Goal: Task Accomplishment & Management: Complete application form

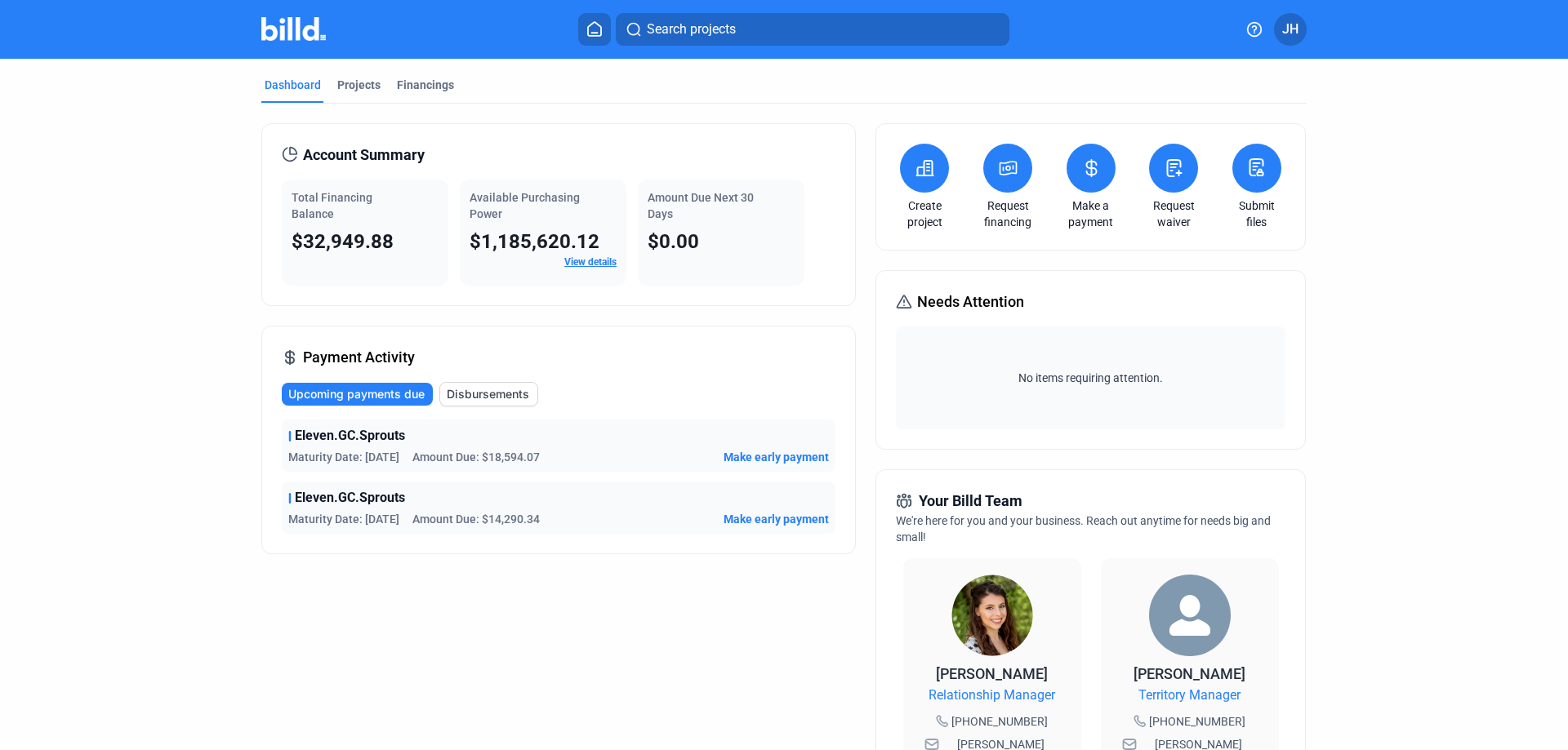
click at [1161, 183] on button at bounding box center [1173, 167] width 49 height 49
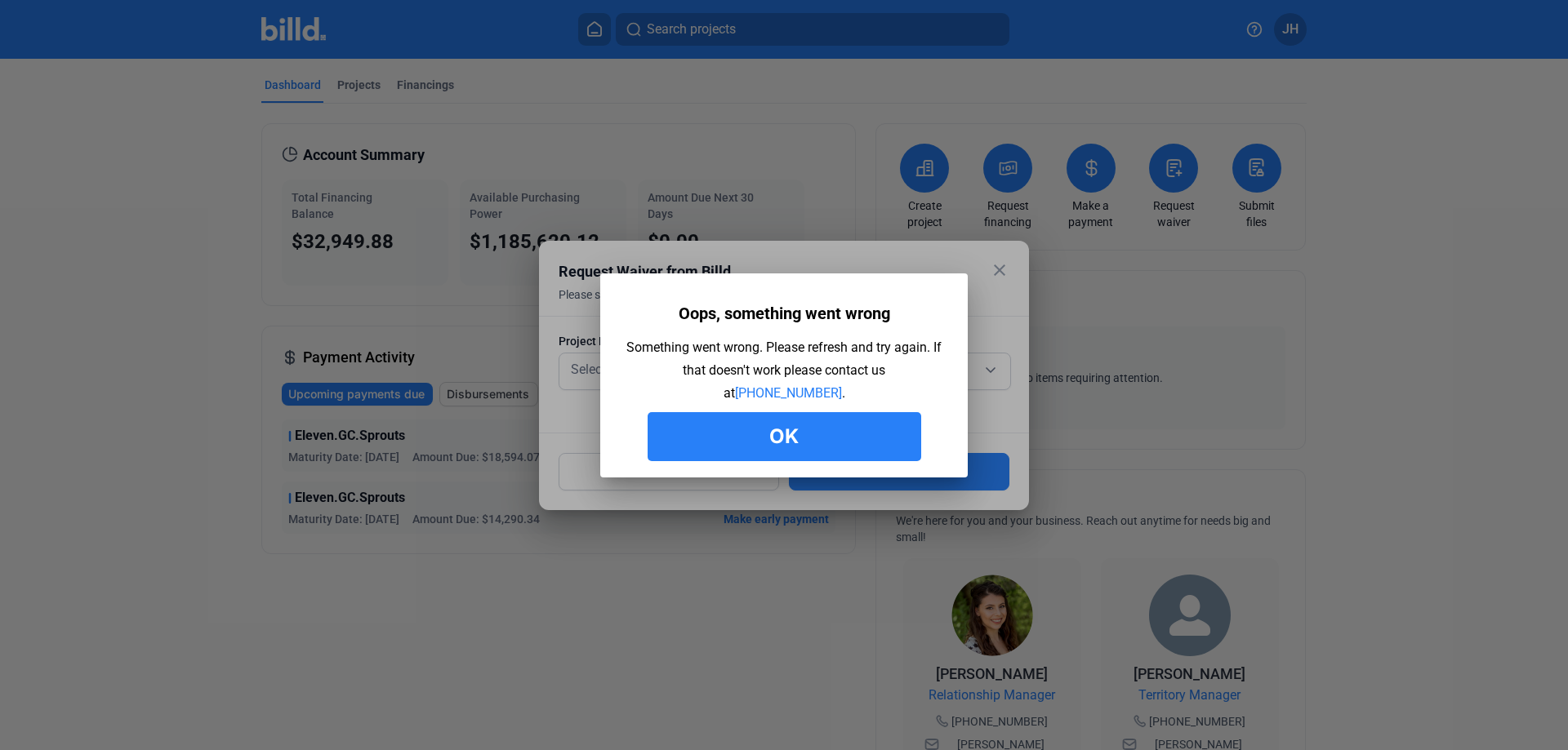
click at [785, 438] on button "Ok" at bounding box center [784, 436] width 274 height 49
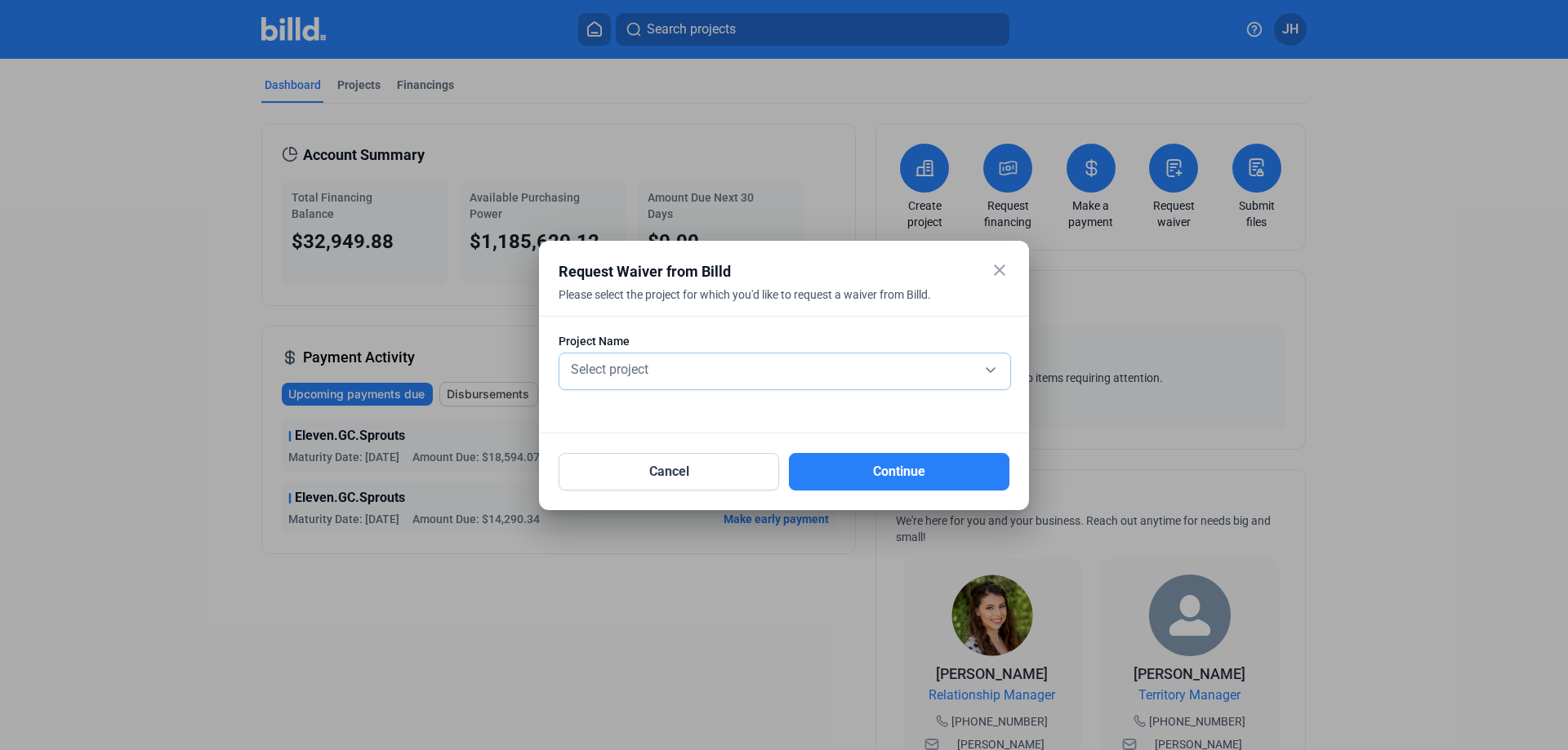
click at [702, 368] on div "Select project" at bounding box center [784, 369] width 435 height 23
click at [987, 368] on div "Select project" at bounding box center [784, 369] width 435 height 23
click at [997, 265] on mat-icon "close" at bounding box center [999, 270] width 19 height 19
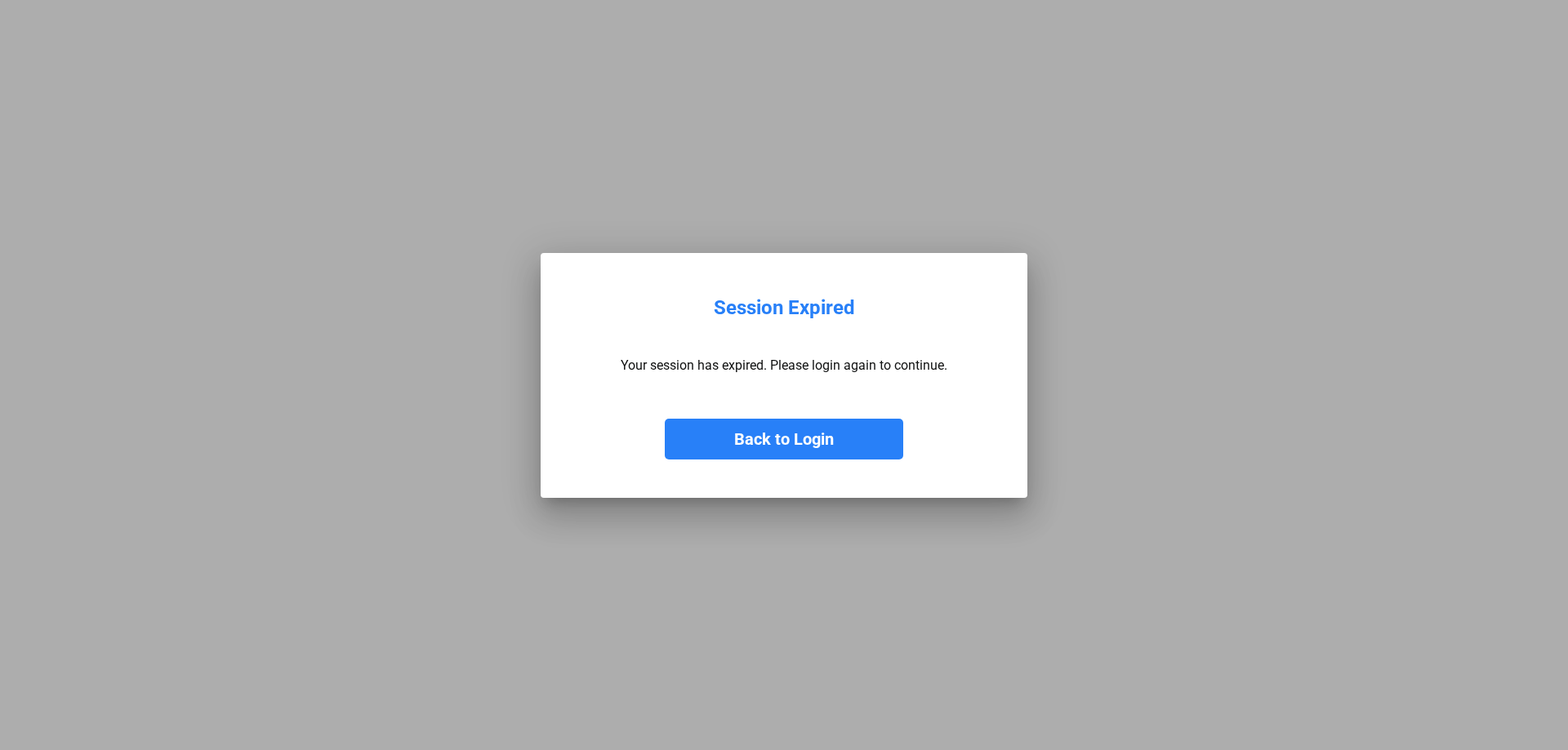
click at [795, 439] on button "Back to Login" at bounding box center [784, 439] width 238 height 41
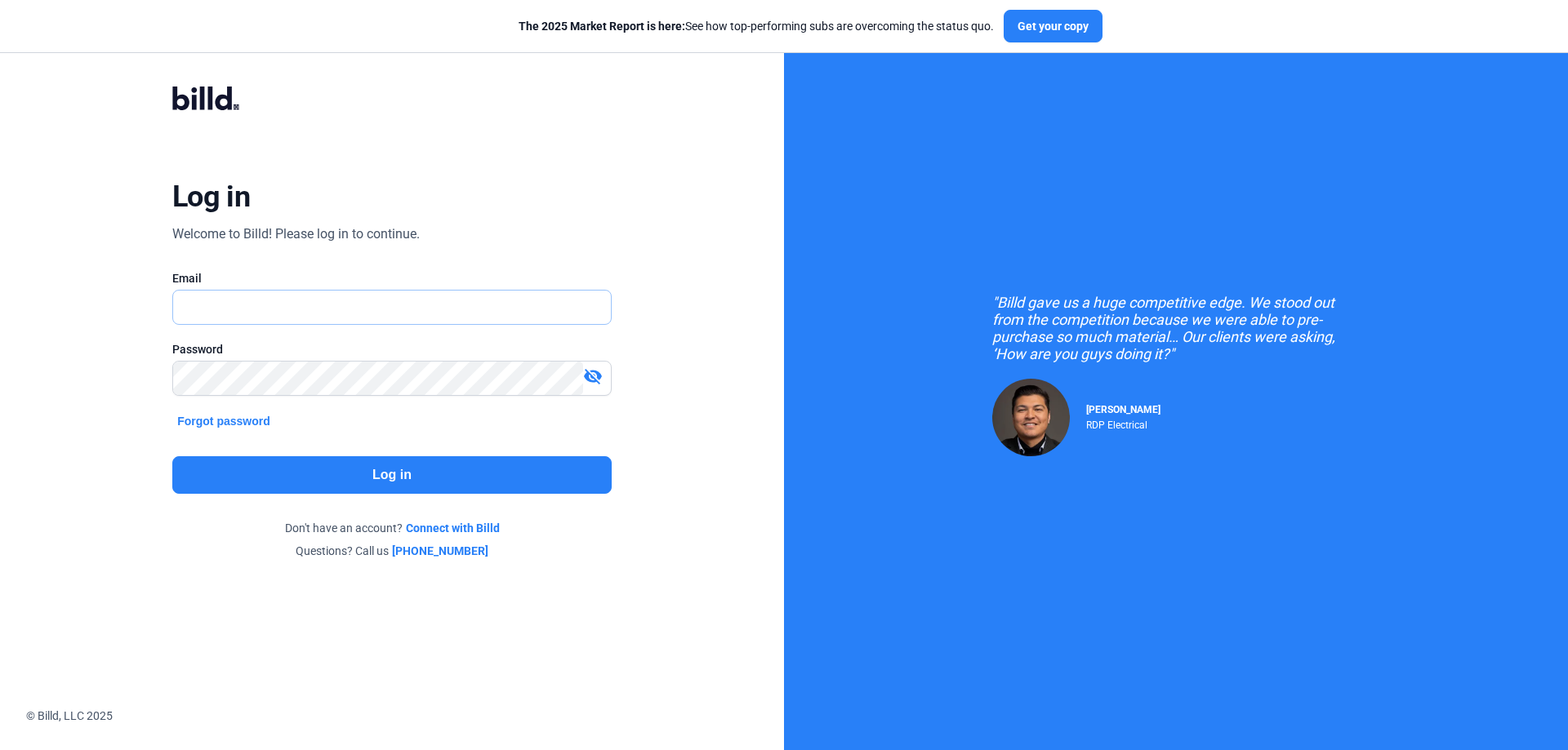
type input "[PERSON_NAME][EMAIL_ADDRESS][DOMAIN_NAME]"
click at [342, 472] on button "Log in" at bounding box center [392, 475] width 439 height 38
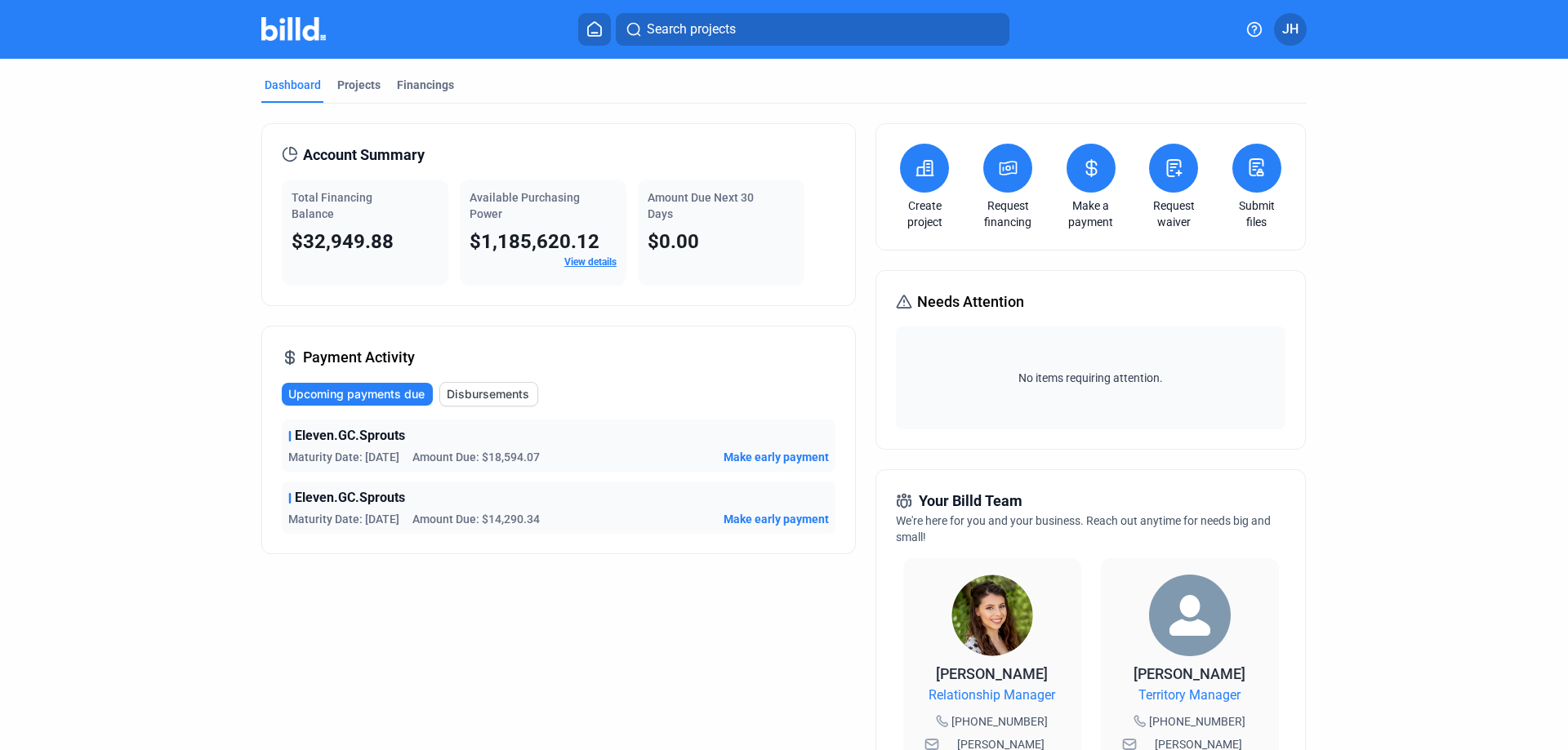
click at [1167, 170] on icon at bounding box center [1174, 167] width 14 height 16
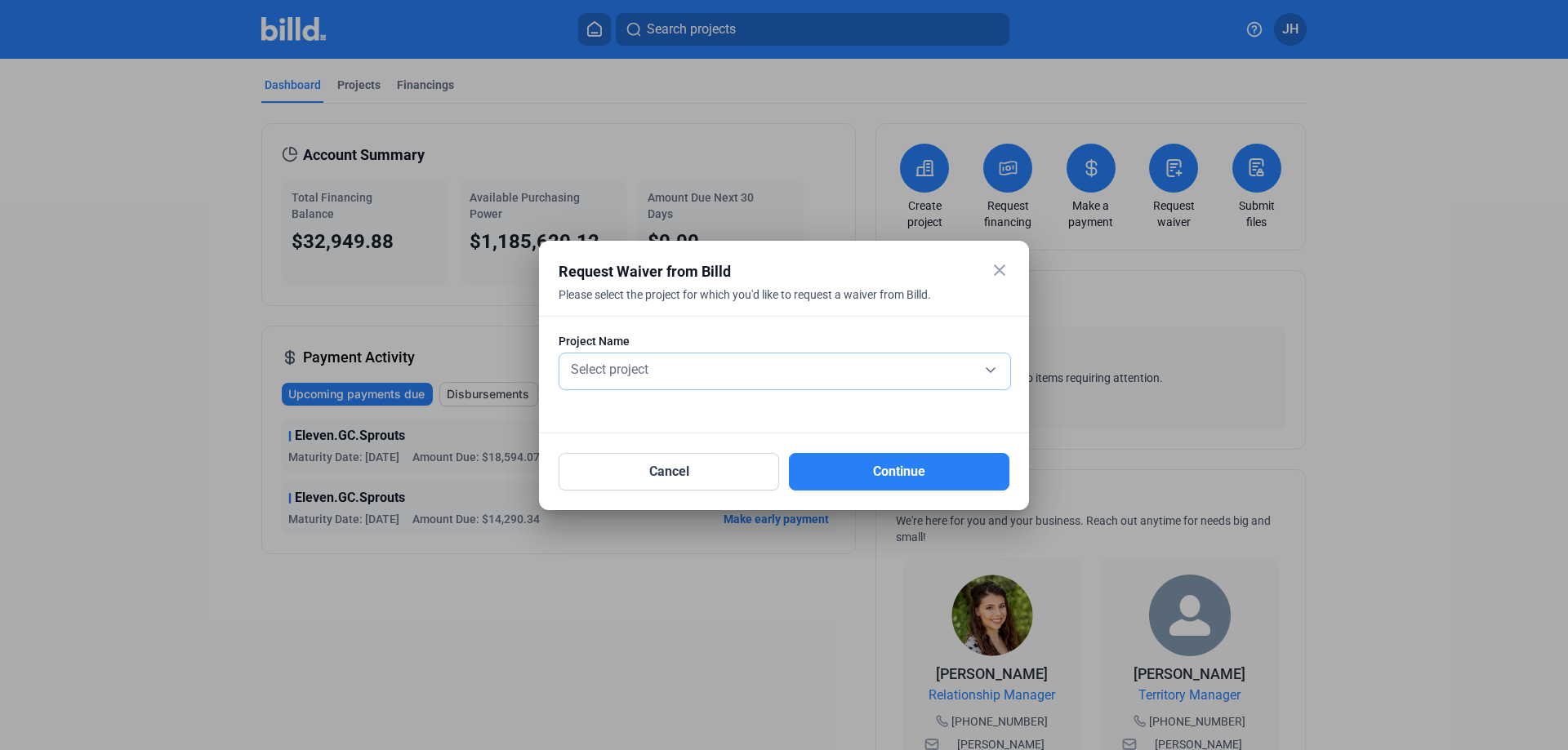
click at [734, 365] on div "Select project" at bounding box center [784, 369] width 435 height 23
click at [768, 372] on span "Eleven.GC.Sprouts" at bounding box center [784, 369] width 435 height 29
click at [865, 467] on button "Continue" at bounding box center [899, 471] width 221 height 38
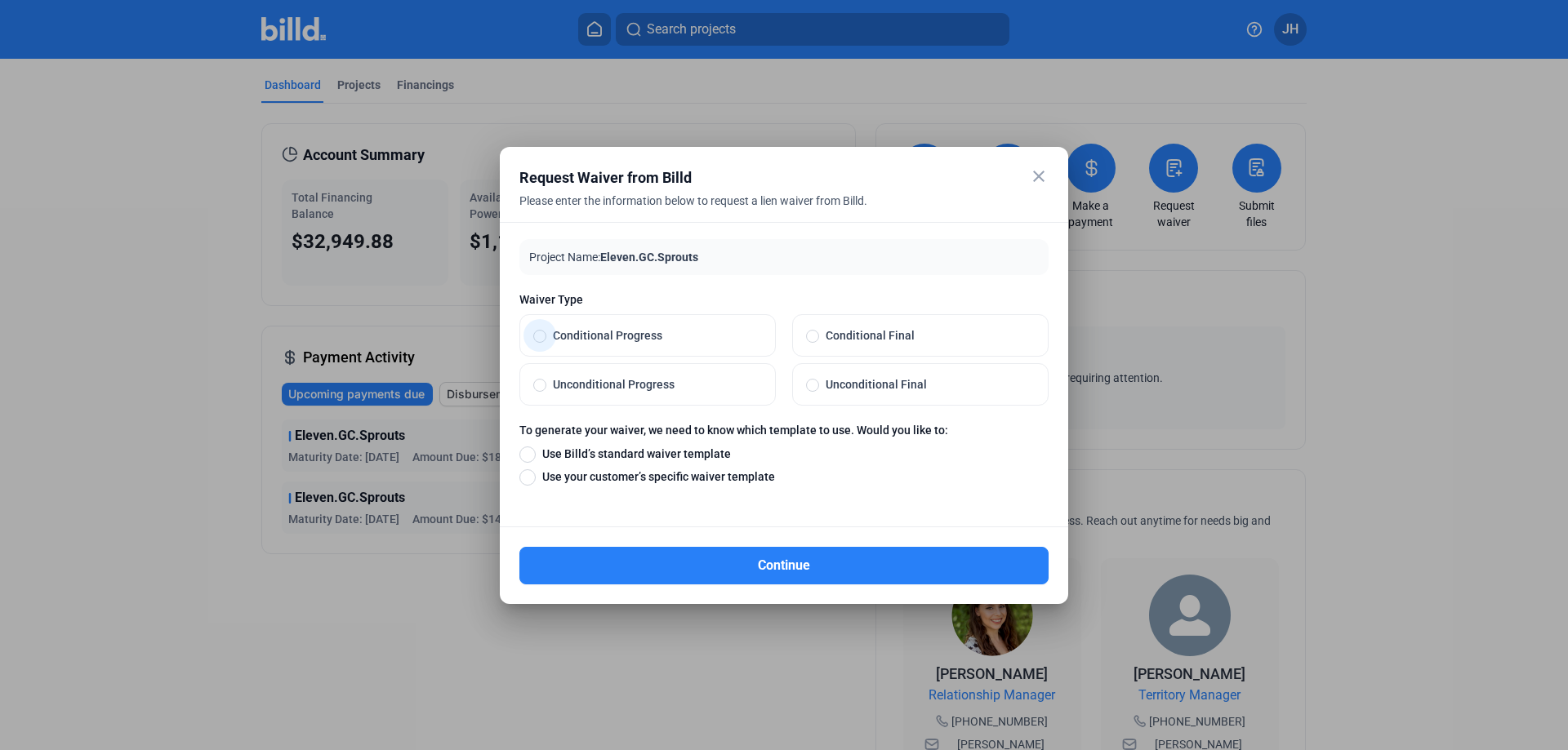
click at [542, 335] on span at bounding box center [539, 336] width 13 height 13
click at [542, 335] on input "Conditional Progress" at bounding box center [539, 335] width 13 height 15
radio input "true"
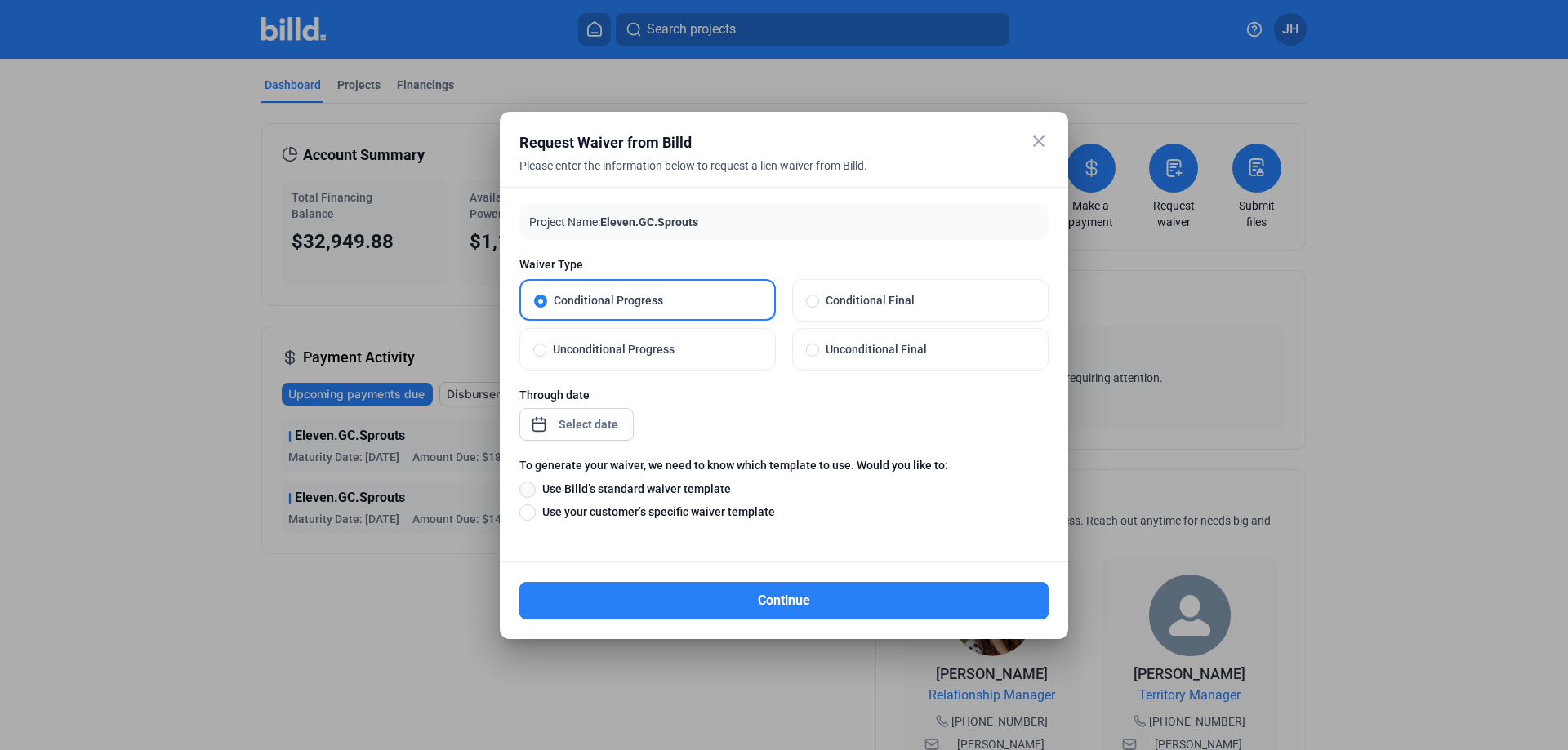
click at [531, 491] on span at bounding box center [527, 490] width 16 height 16
click at [531, 491] on input "Use Billd’s standard waiver template" at bounding box center [527, 489] width 16 height 18
radio input "true"
click at [597, 429] on div "close Request Waiver from Billd Please enter the information below to request a…" at bounding box center [784, 375] width 1568 height 750
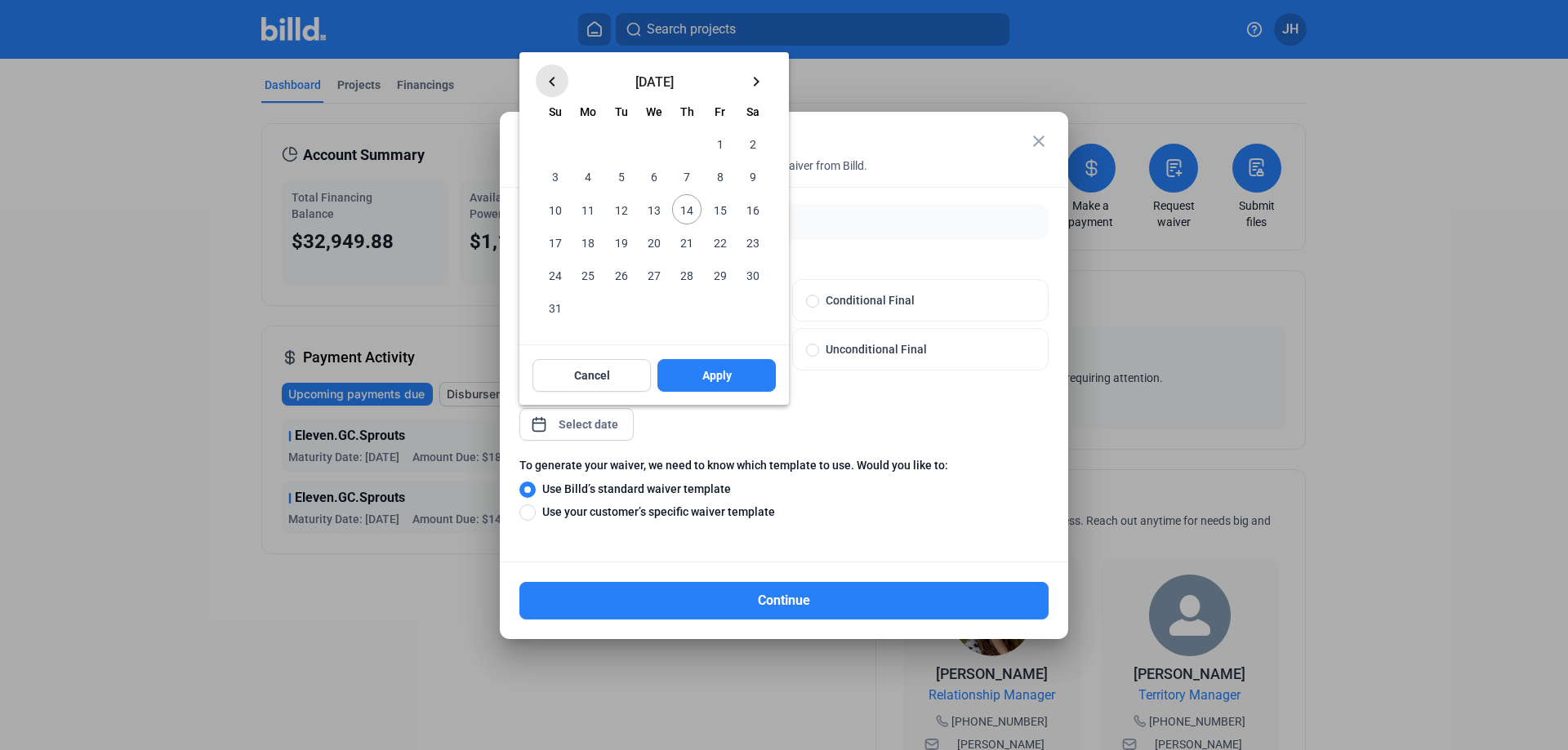
click at [560, 80] on mat-icon "keyboard_arrow_left" at bounding box center [552, 81] width 19 height 19
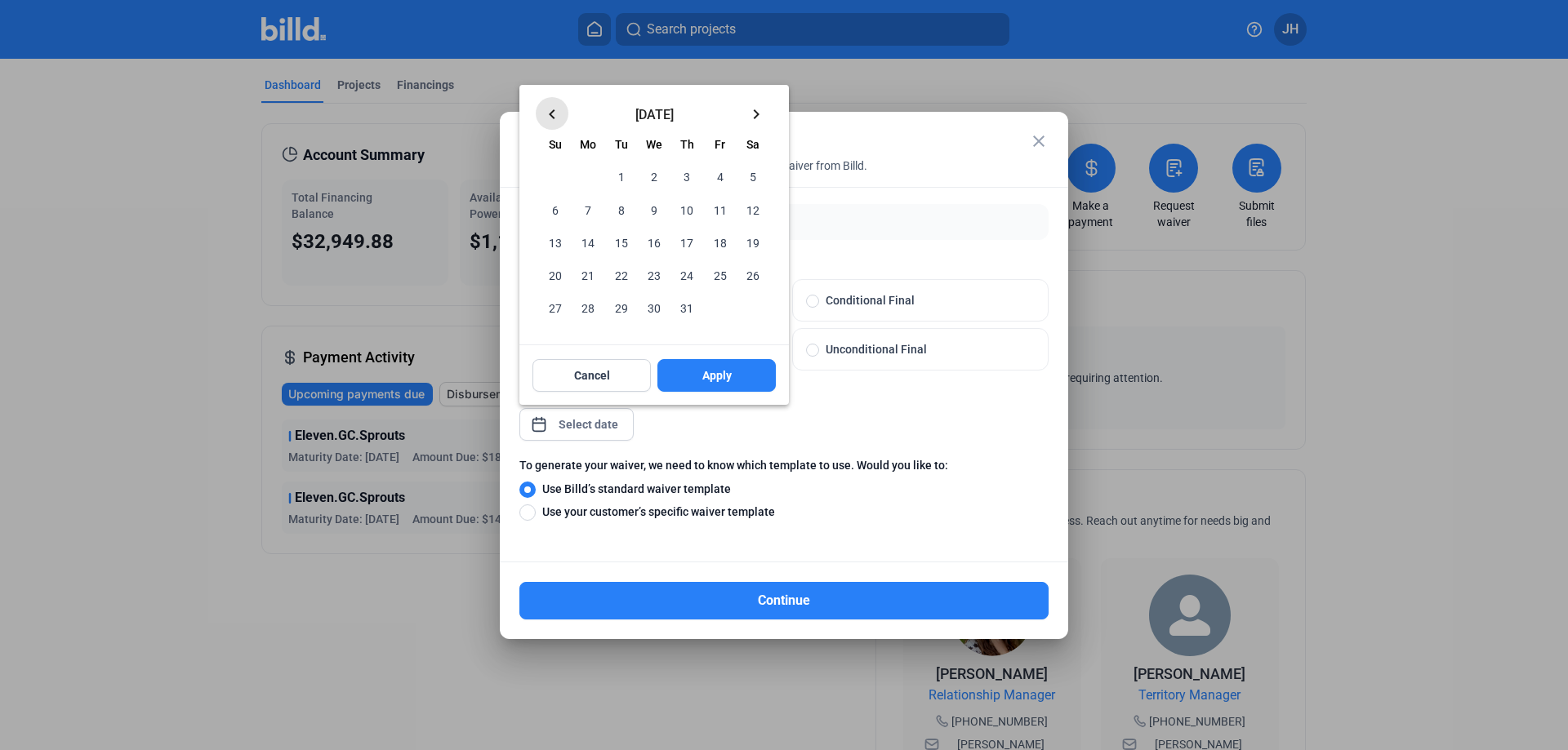
click at [556, 108] on mat-icon "keyboard_arrow_left" at bounding box center [552, 114] width 19 height 19
click at [586, 313] on span "30" at bounding box center [588, 308] width 29 height 29
click at [738, 378] on button "Apply" at bounding box center [716, 375] width 118 height 33
type input "Jun 30, 2025"
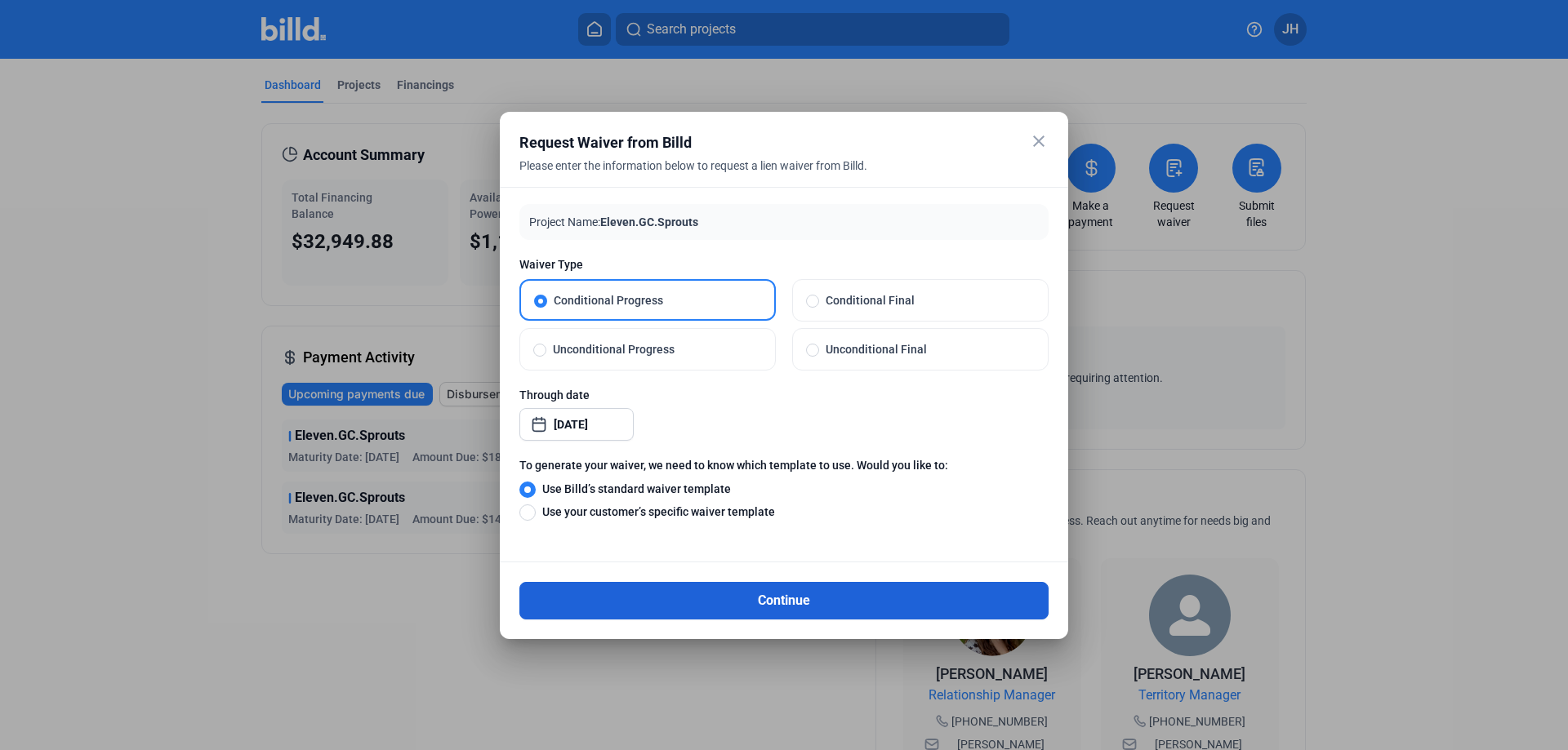
click at [767, 598] on button "Continue" at bounding box center [783, 600] width 529 height 38
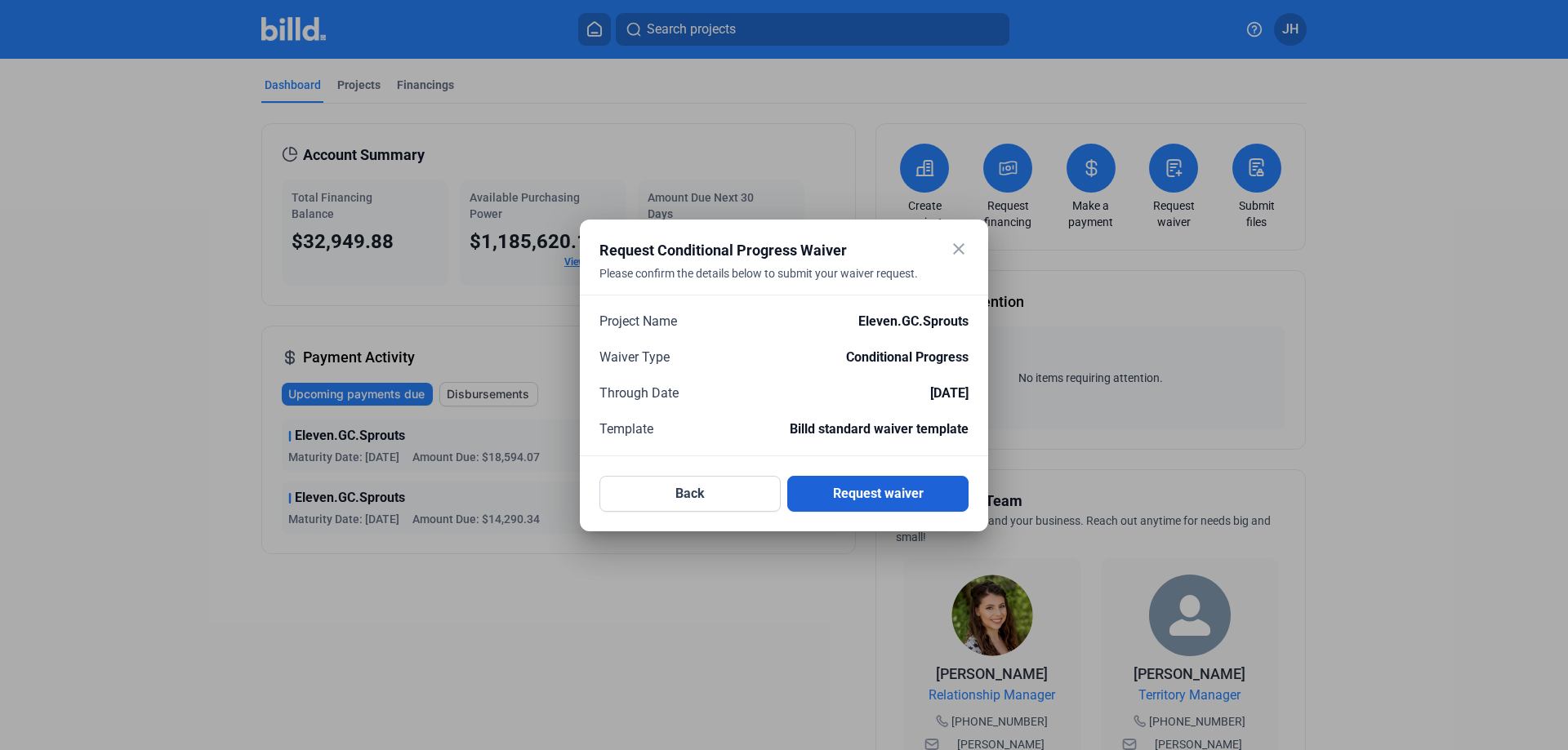
click at [893, 492] on button "Request waiver" at bounding box center [877, 494] width 181 height 36
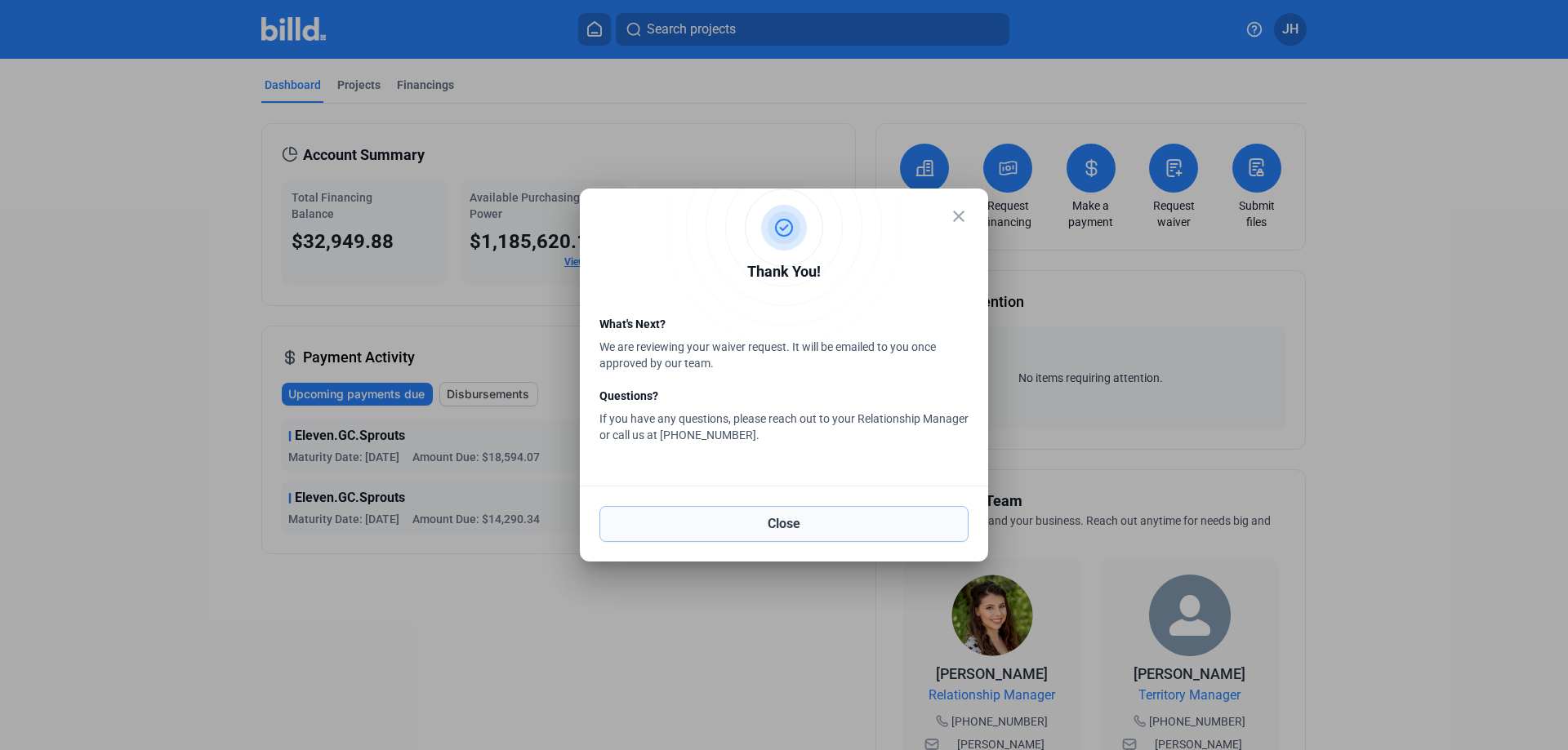
click at [785, 518] on button "Close" at bounding box center [783, 524] width 369 height 36
